Goal: Transaction & Acquisition: Obtain resource

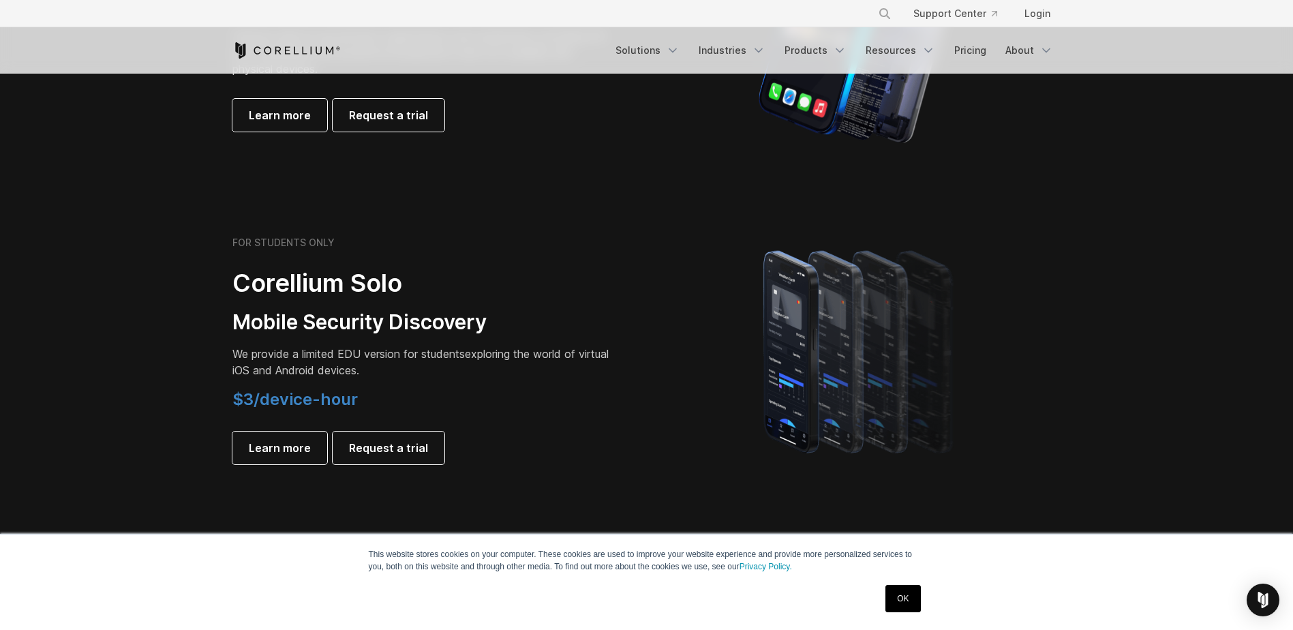
scroll to position [818, 0]
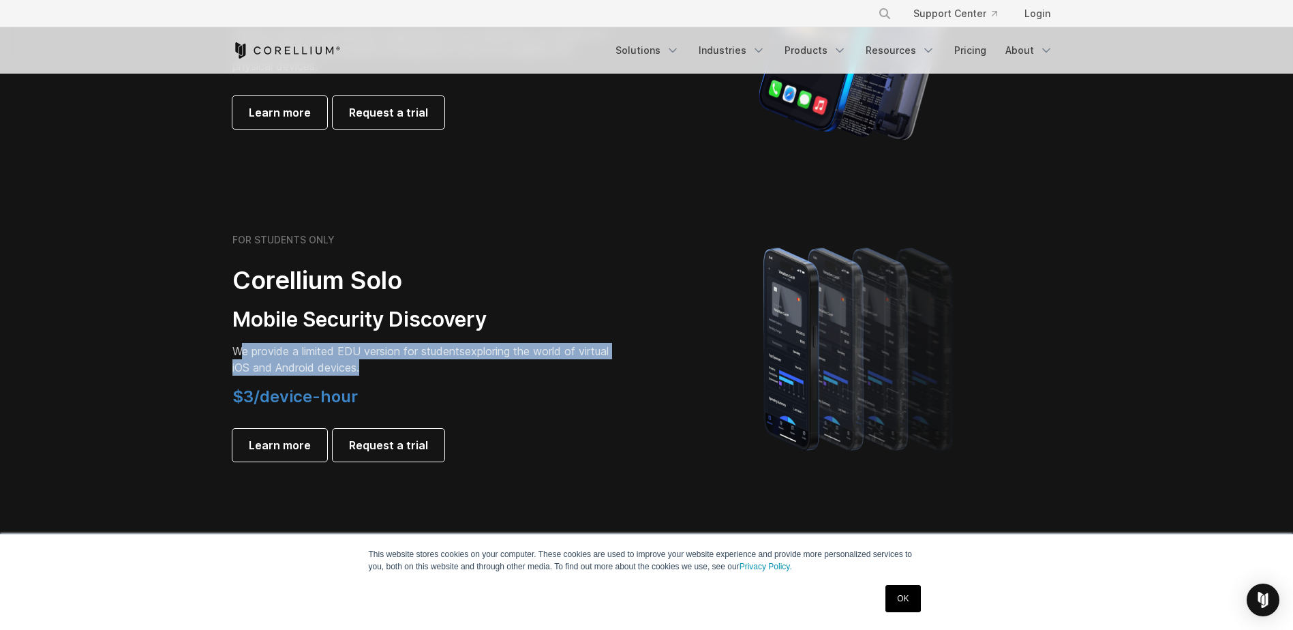
drag, startPoint x: 239, startPoint y: 354, endPoint x: 513, endPoint y: 364, distance: 274.2
click at [513, 364] on p "We provide a limited EDU version for students exploring the world of virtual iO…" at bounding box center [423, 359] width 382 height 33
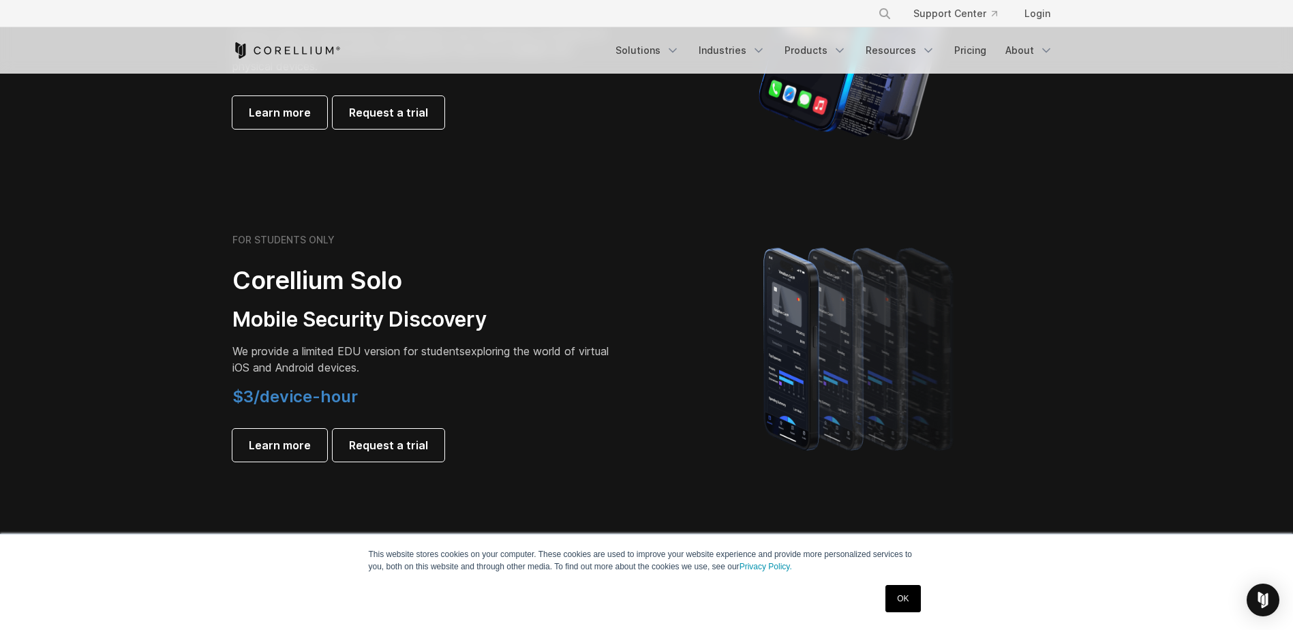
drag, startPoint x: 513, startPoint y: 364, endPoint x: 498, endPoint y: 381, distance: 22.7
click at [498, 381] on div "FOR STUDENTS ONLY Corellium Solo Mobile Security Discovery We provide a limited…" at bounding box center [423, 348] width 382 height 228
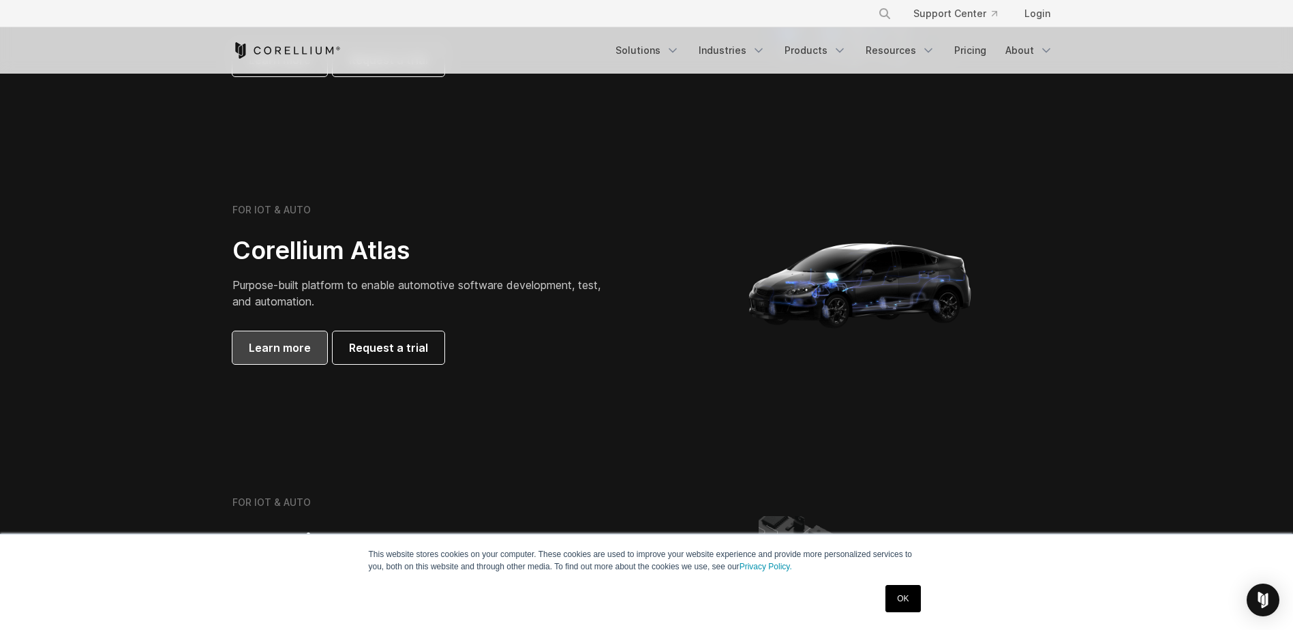
scroll to position [1227, 0]
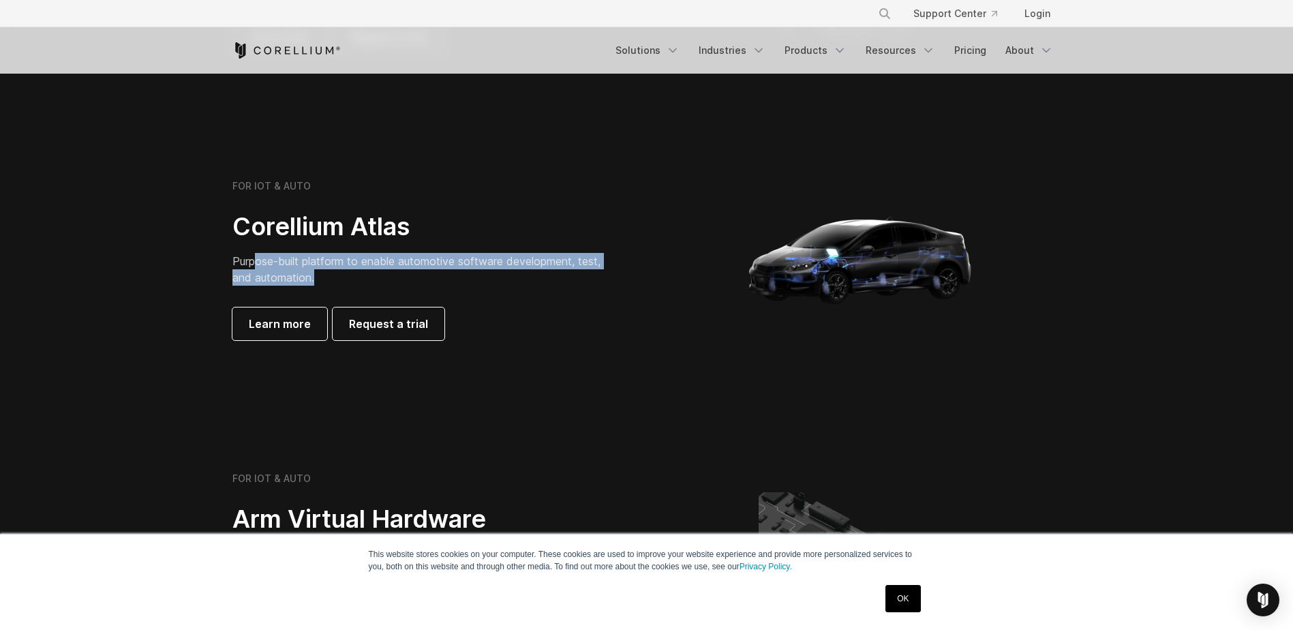
drag, startPoint x: 259, startPoint y: 256, endPoint x: 547, endPoint y: 276, distance: 288.3
click at [547, 276] on p "Purpose-built platform to enable automotive software development, test, and aut…" at bounding box center [423, 269] width 382 height 33
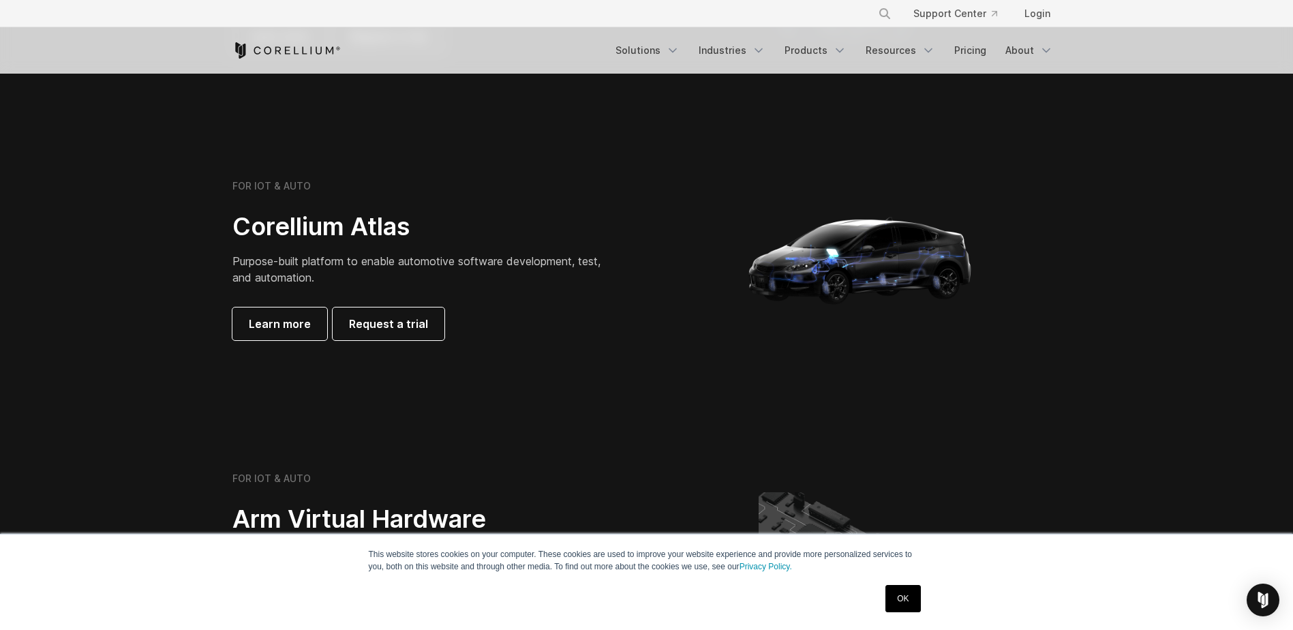
drag, startPoint x: 547, startPoint y: 276, endPoint x: 564, endPoint y: 345, distance: 70.9
click at [564, 345] on div "FOR IOT & AUTO Corellium Atlas Purpose-built platform to enable automotive soft…" at bounding box center [647, 259] width 856 height 273
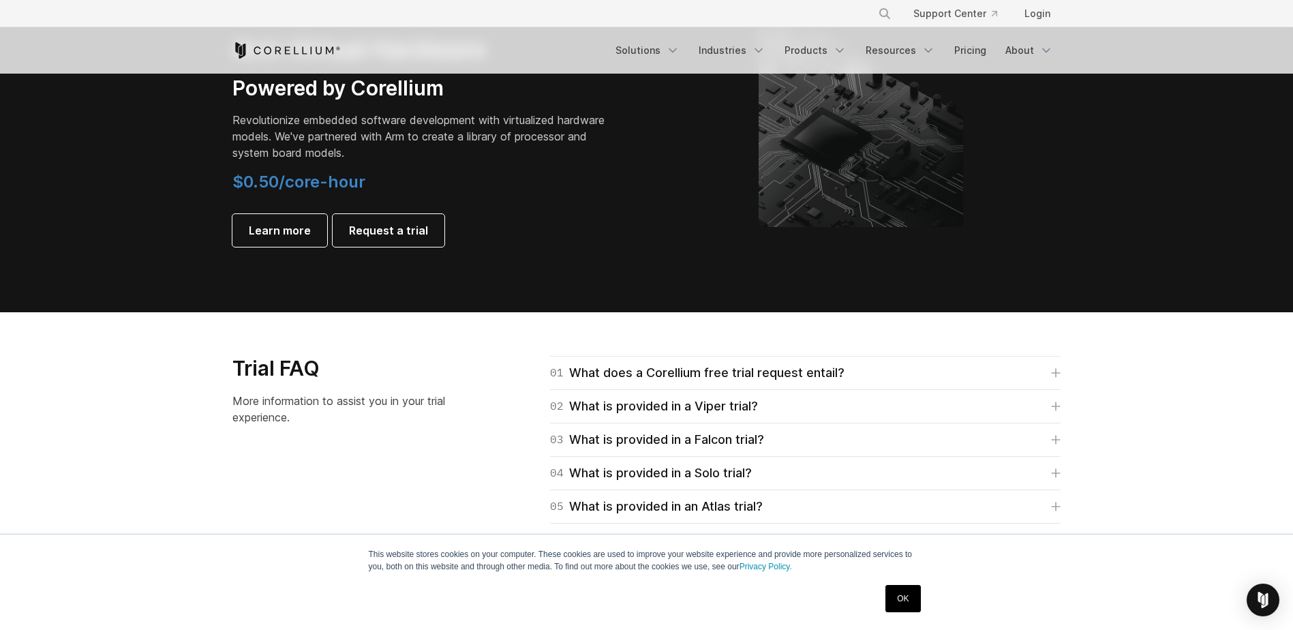
scroll to position [1704, 0]
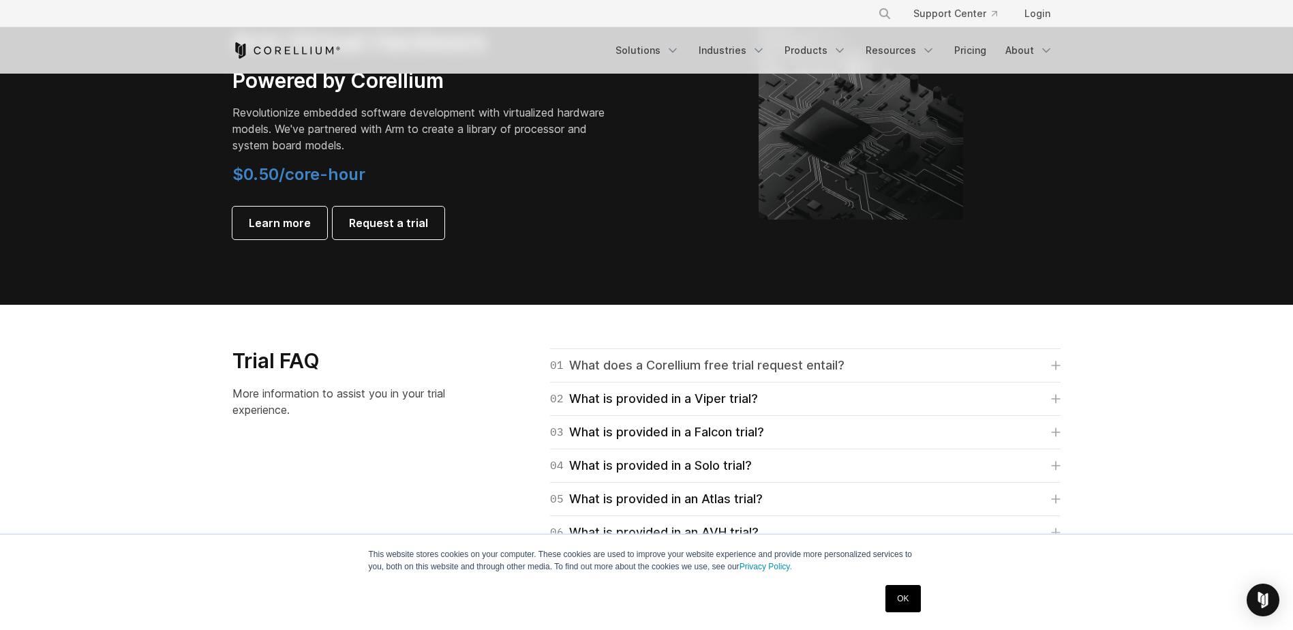
click at [676, 365] on div "01 What does a Corellium free trial request entail?" at bounding box center [697, 365] width 294 height 19
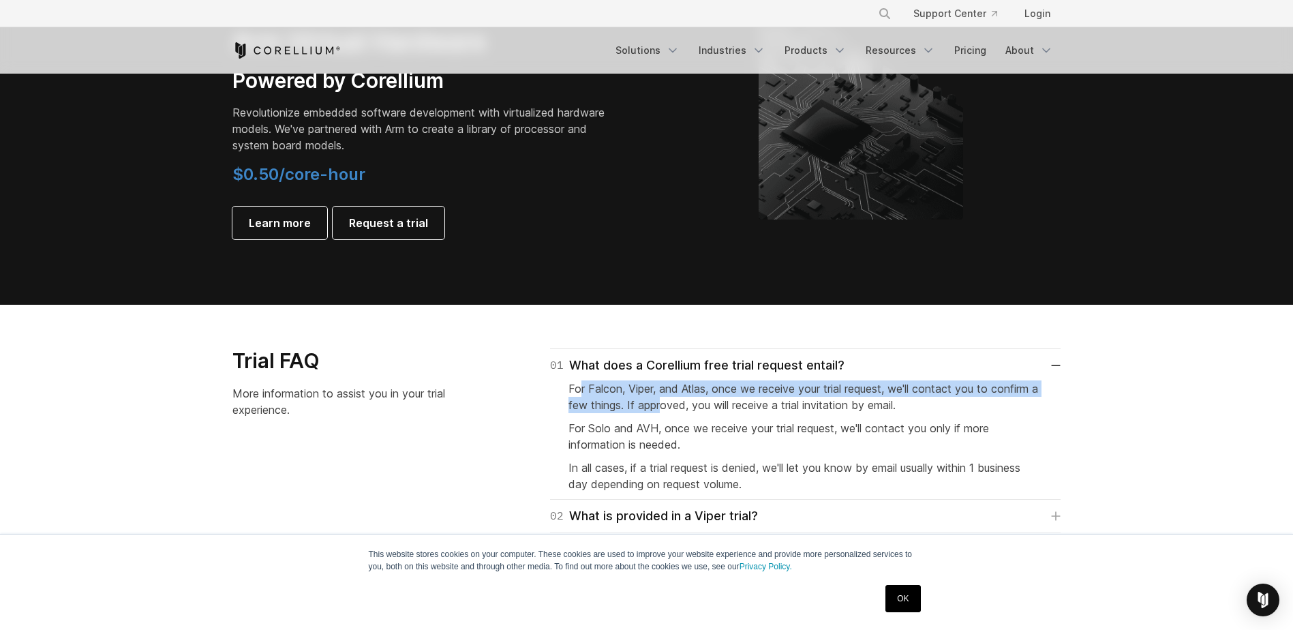
drag, startPoint x: 581, startPoint y: 396, endPoint x: 670, endPoint y: 407, distance: 90.0
click at [670, 407] on p "For Falcon, Viper, and Atlas, once we receive your trial request, we'll contact…" at bounding box center [806, 396] width 474 height 33
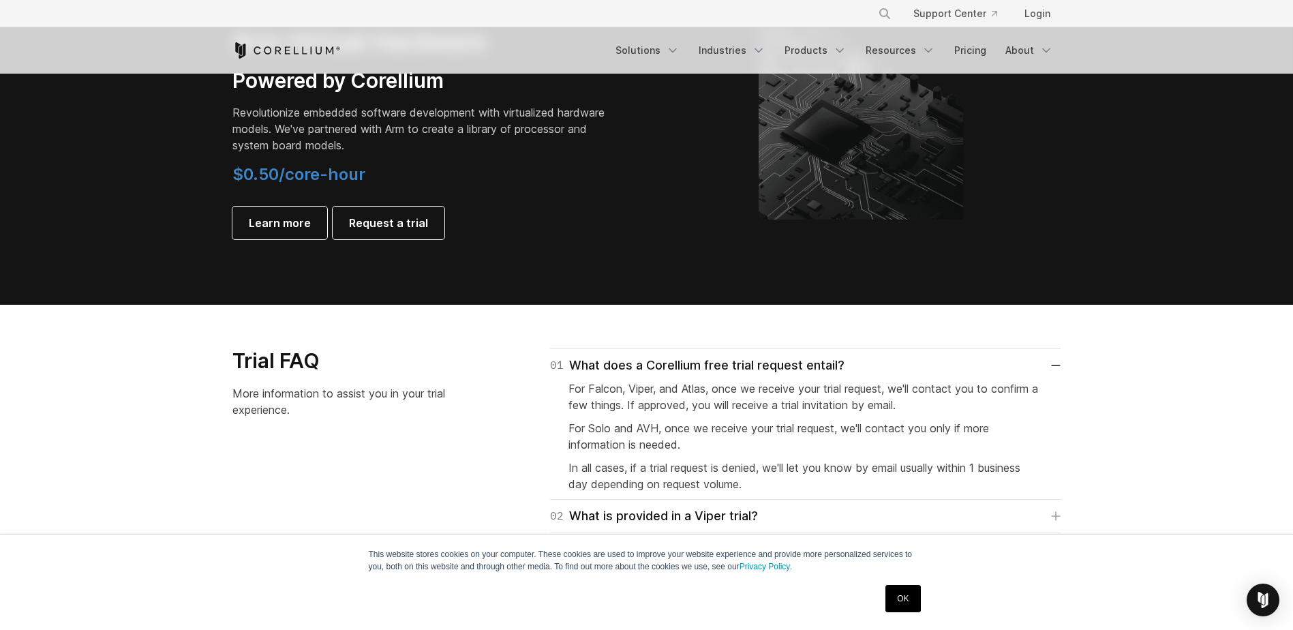
drag, startPoint x: 670, startPoint y: 407, endPoint x: 659, endPoint y: 441, distance: 35.8
click at [659, 441] on span "For Solo and AVH, once we receive your trial request, we'll contact you only if…" at bounding box center [779, 436] width 421 height 30
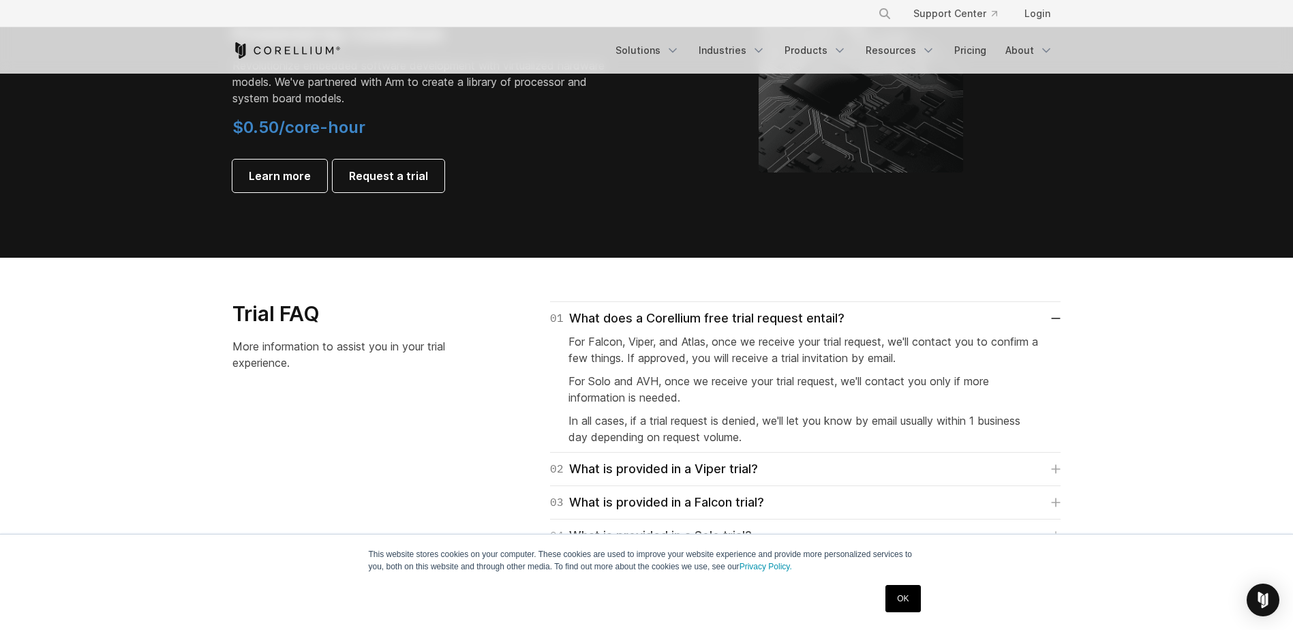
scroll to position [1772, 0]
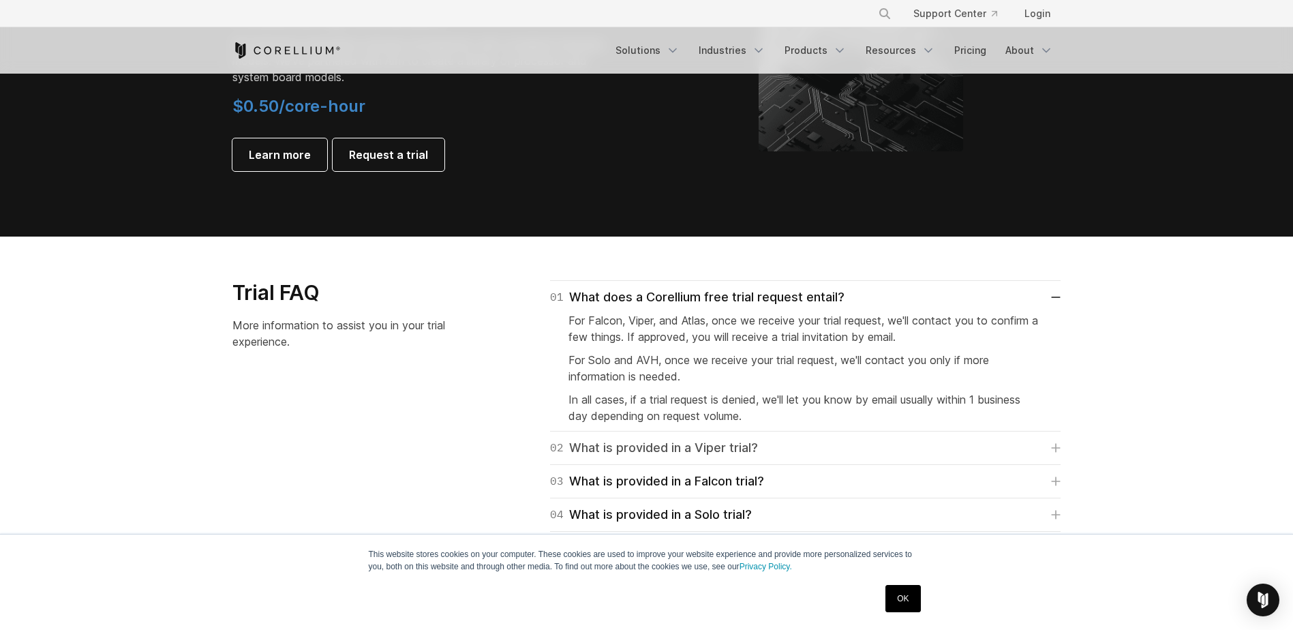
click at [733, 450] on div "02 What is provided in a Viper trial?" at bounding box center [654, 447] width 208 height 19
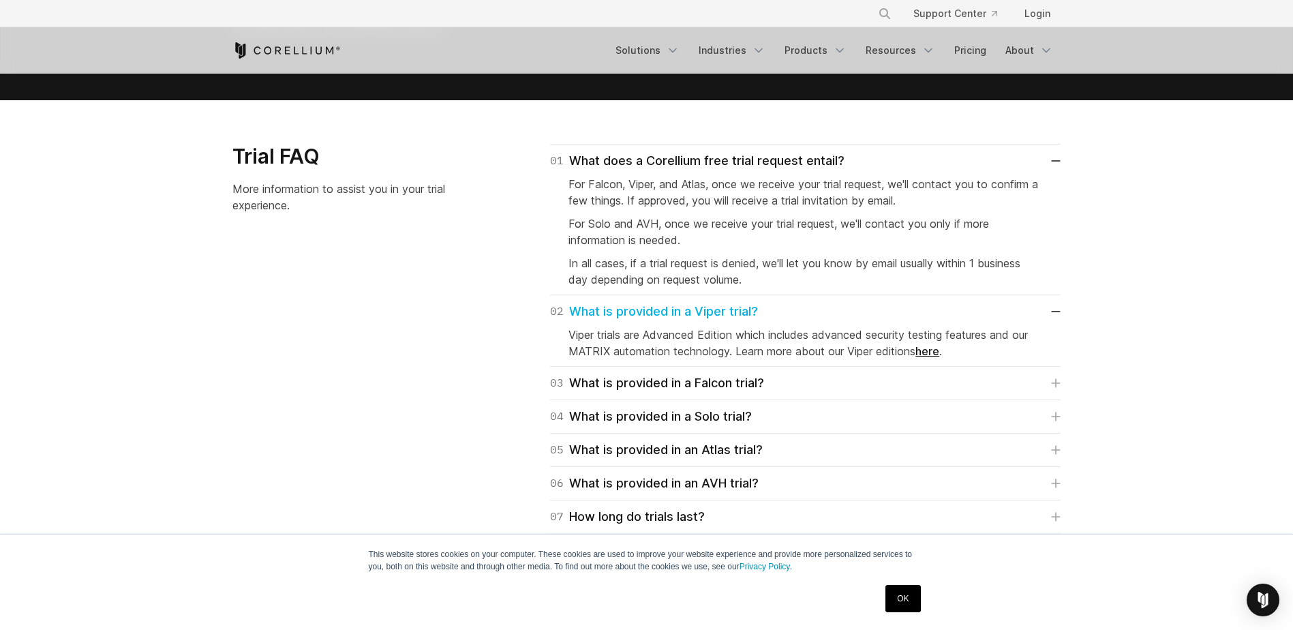
scroll to position [1977, 0]
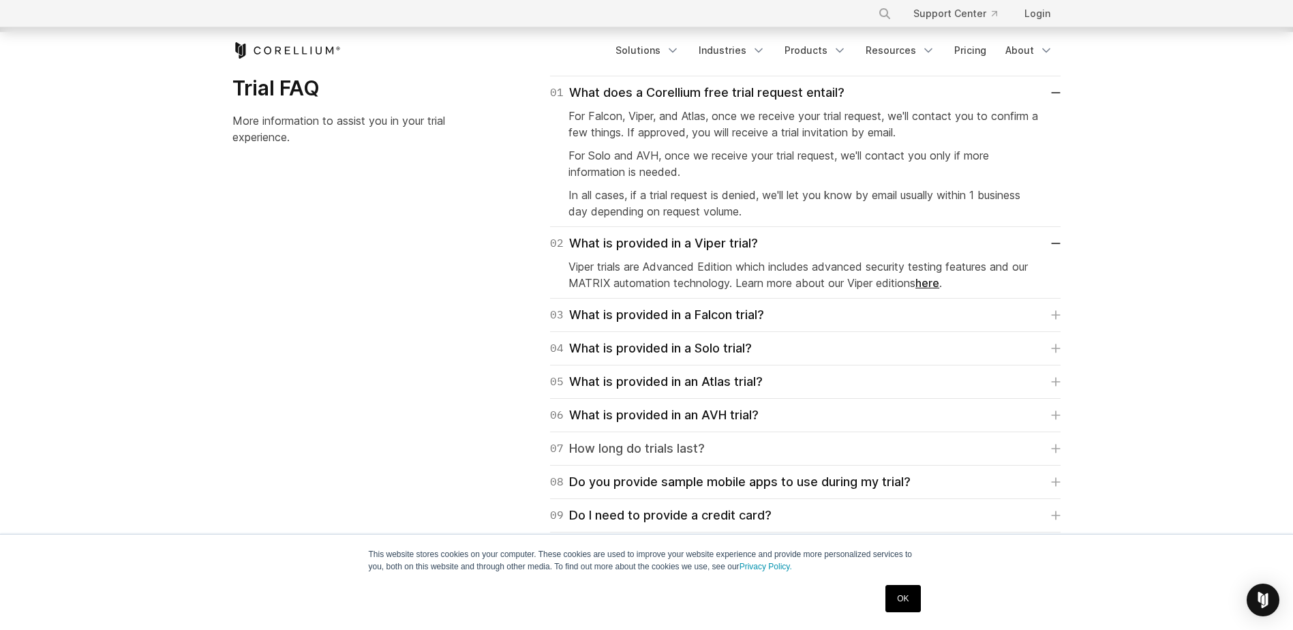
click at [695, 449] on div "07 How long do trials last?" at bounding box center [627, 448] width 155 height 19
